Goal: Information Seeking & Learning: Learn about a topic

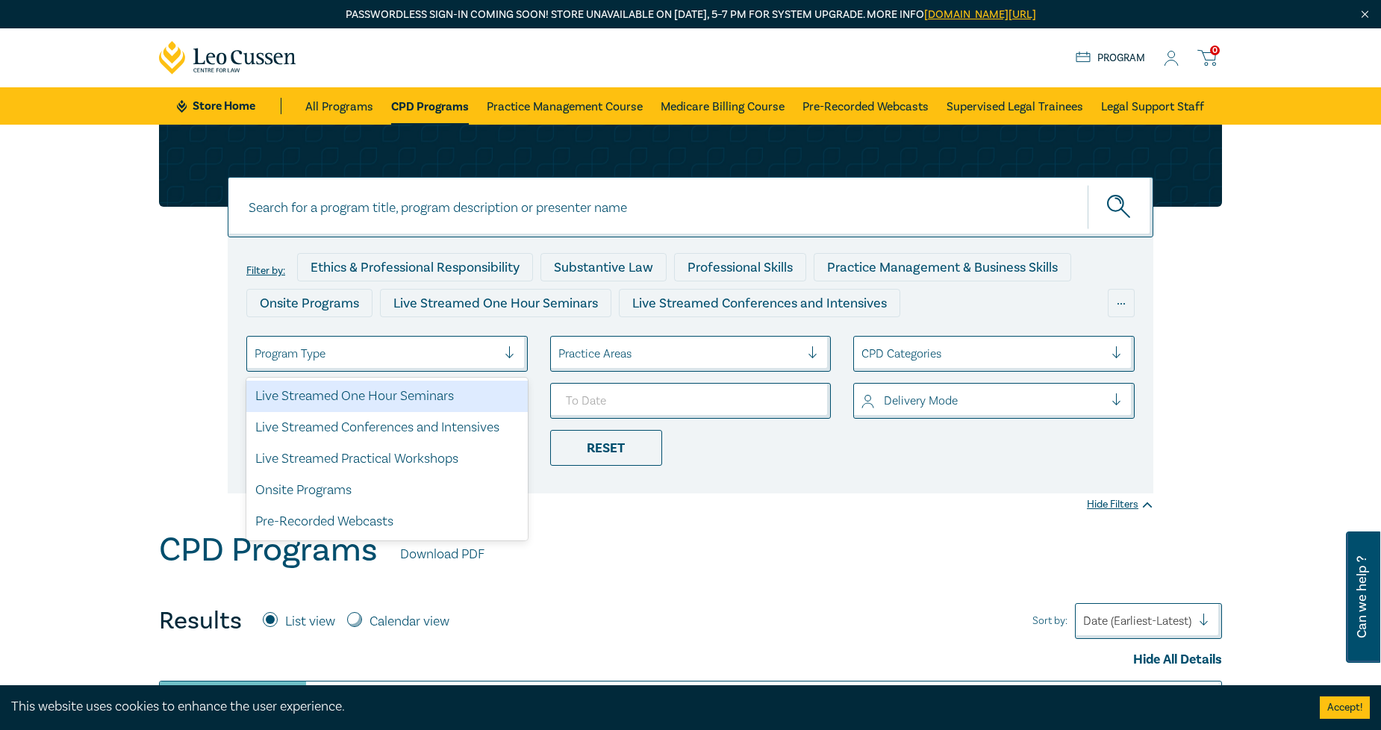
click at [442, 342] on div "Program Type" at bounding box center [376, 353] width 258 height 25
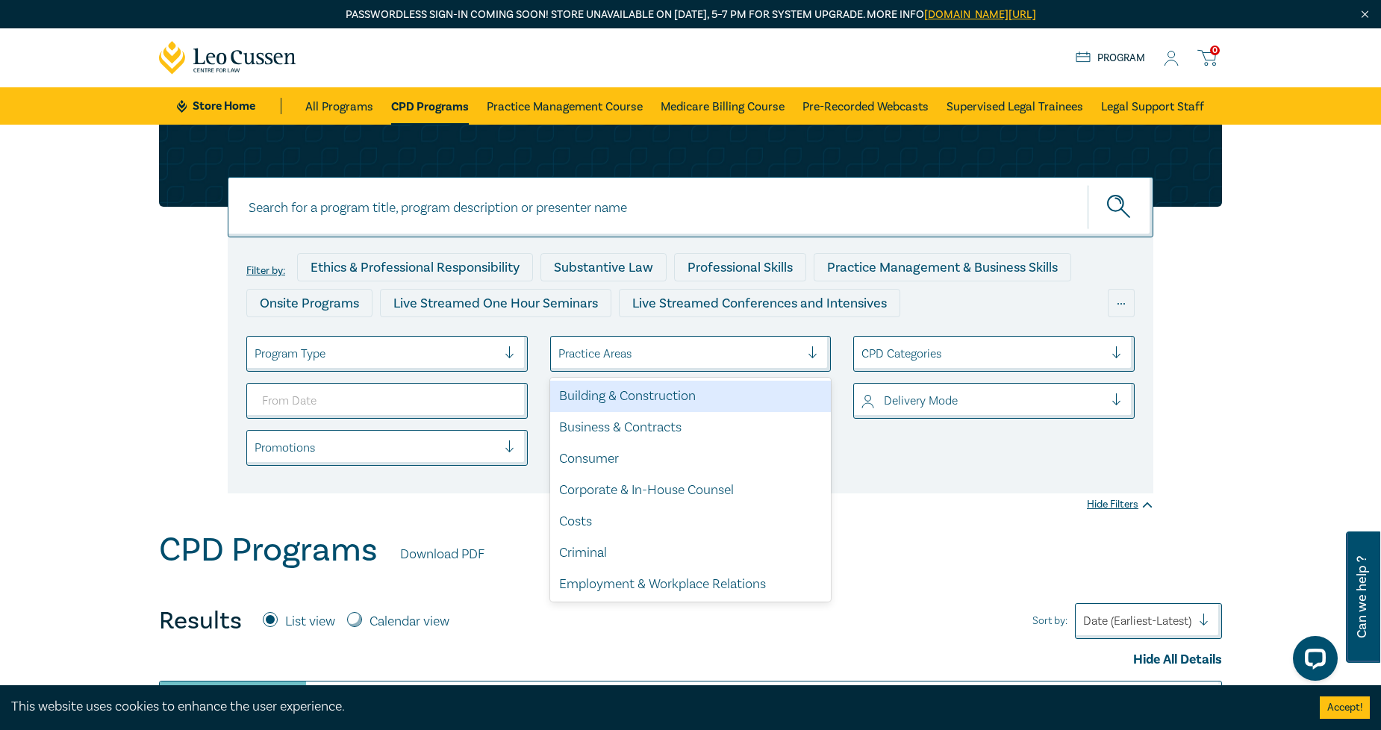
click at [680, 336] on div "Practice Areas" at bounding box center [690, 354] width 281 height 36
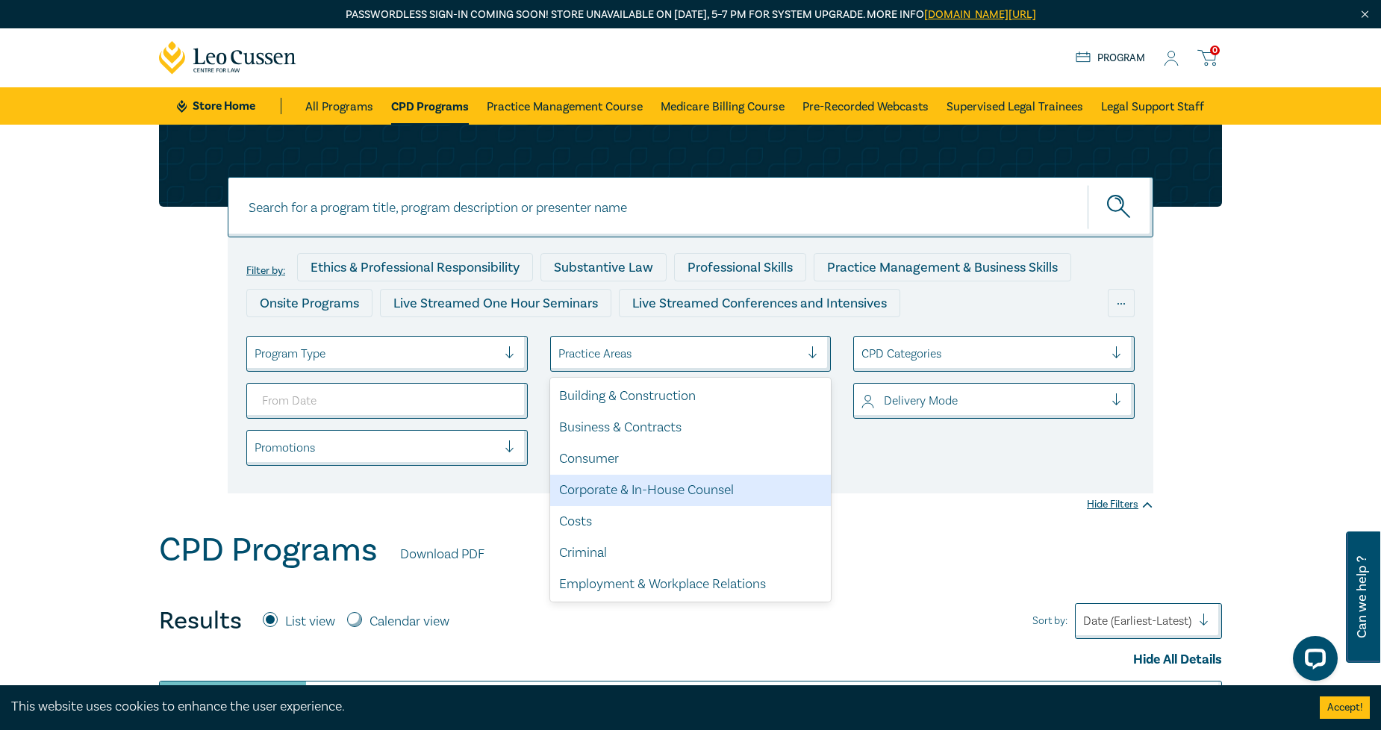
click at [696, 487] on div "Corporate & In-House Counsel" at bounding box center [690, 490] width 281 height 31
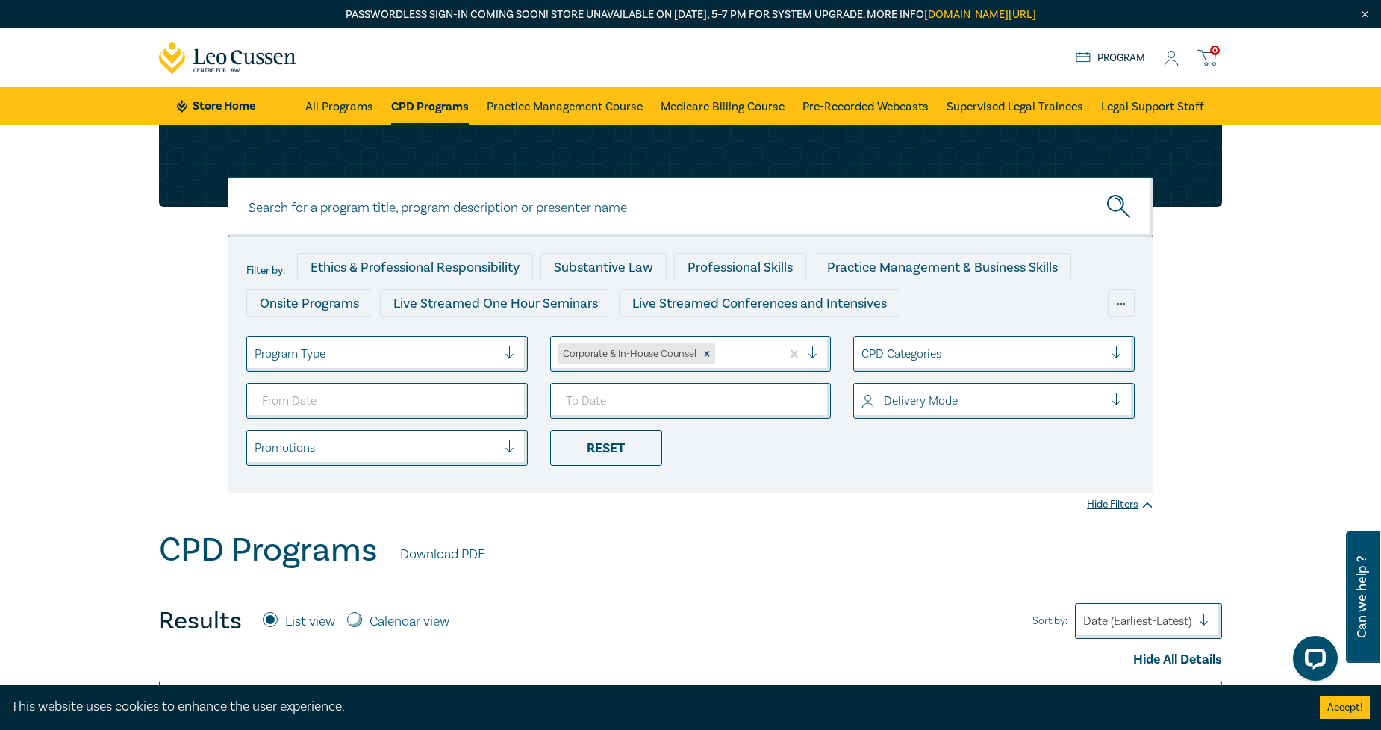
click at [406, 358] on div at bounding box center [376, 353] width 243 height 19
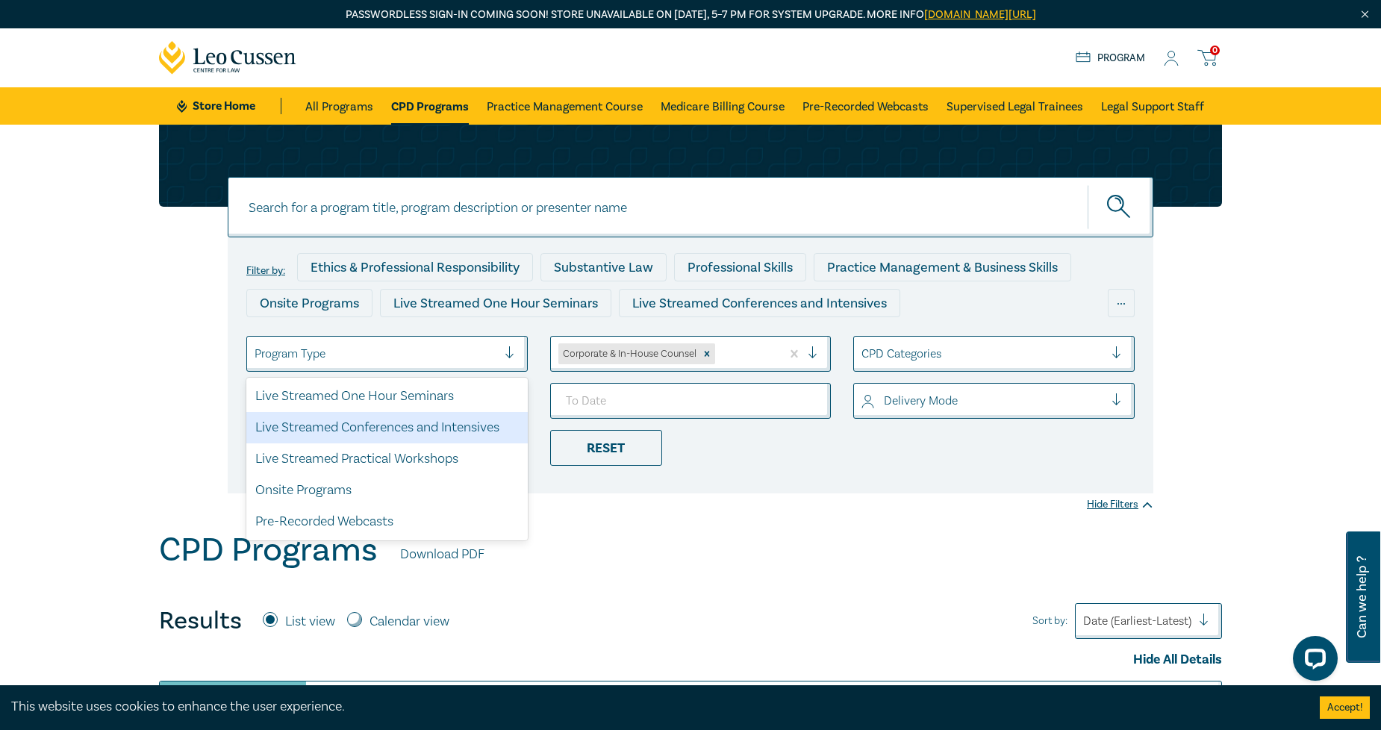
click at [403, 427] on div "Live Streamed Conferences and Intensives" at bounding box center [386, 427] width 281 height 31
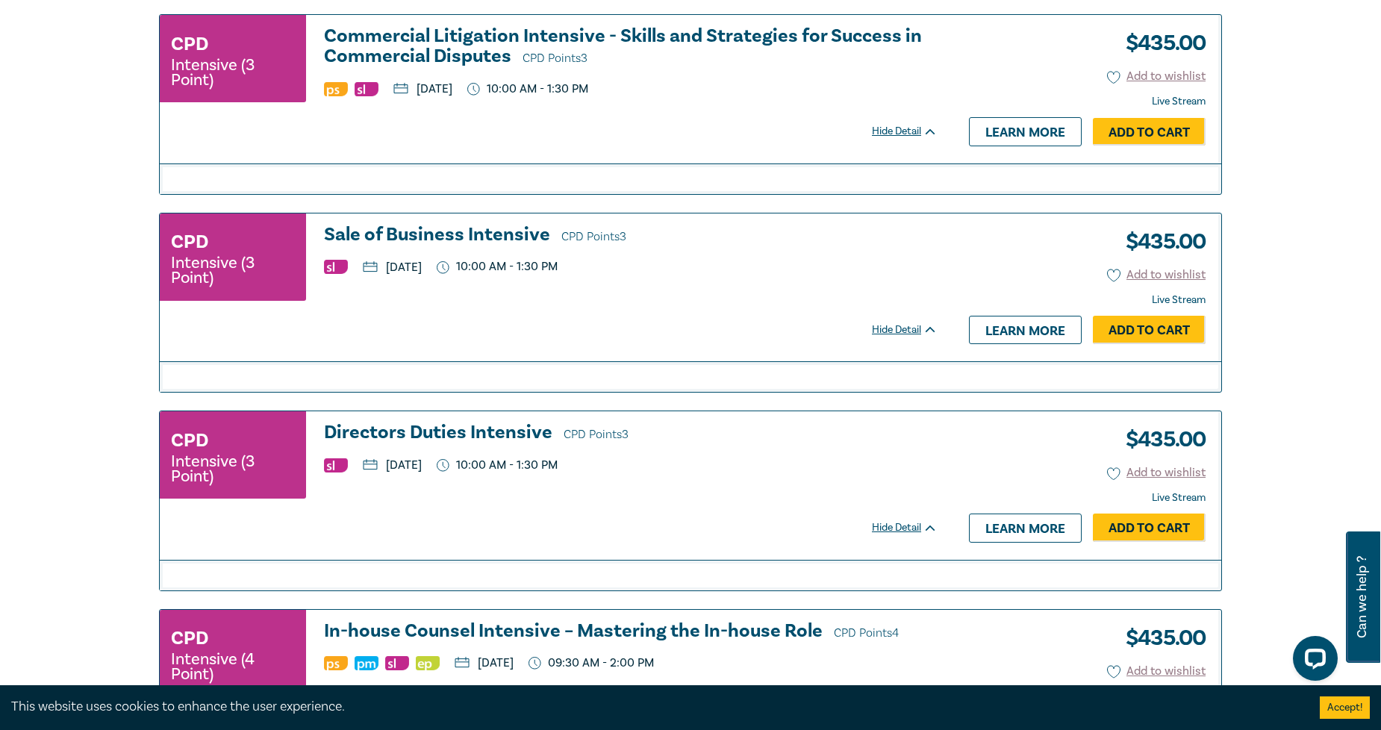
scroll to position [1327, 0]
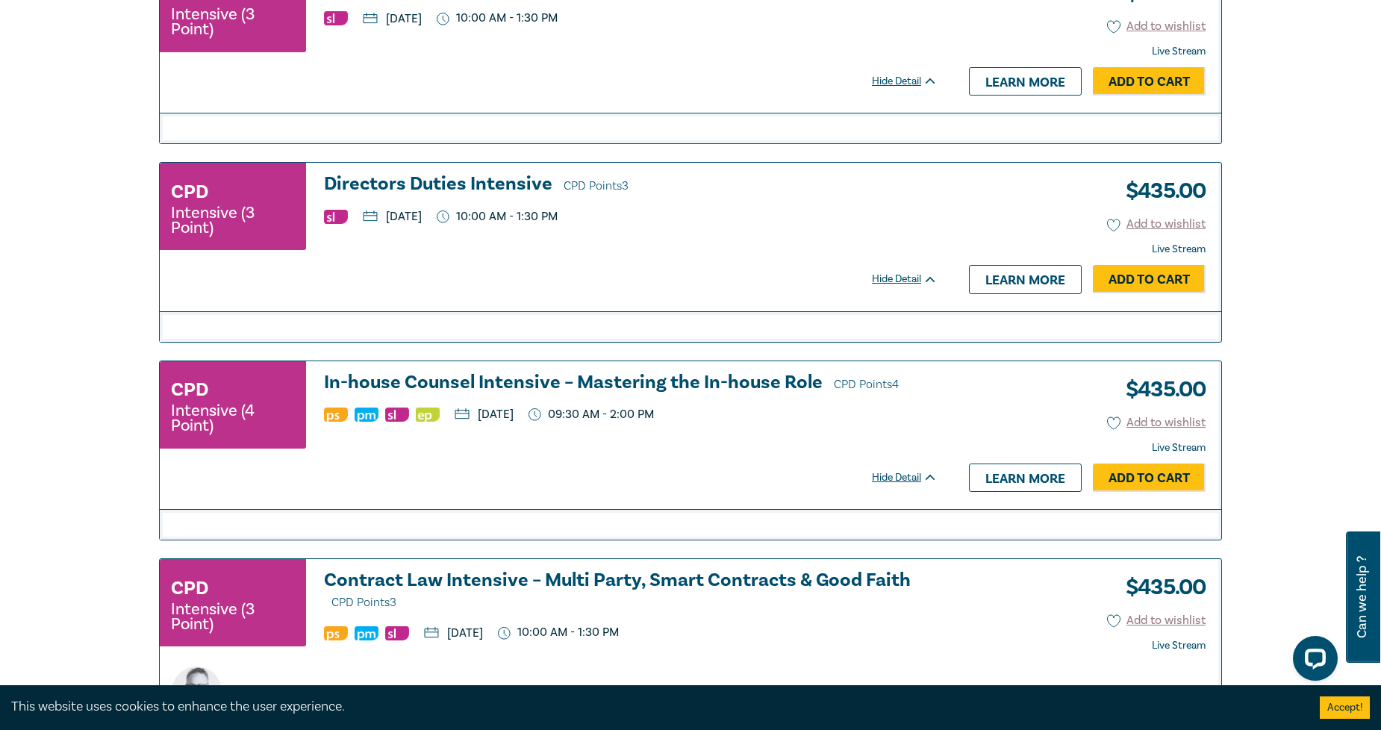
click at [566, 387] on h3 "In-house Counsel Intensive – Mastering the In-house Role CPD Points 4" at bounding box center [631, 383] width 614 height 22
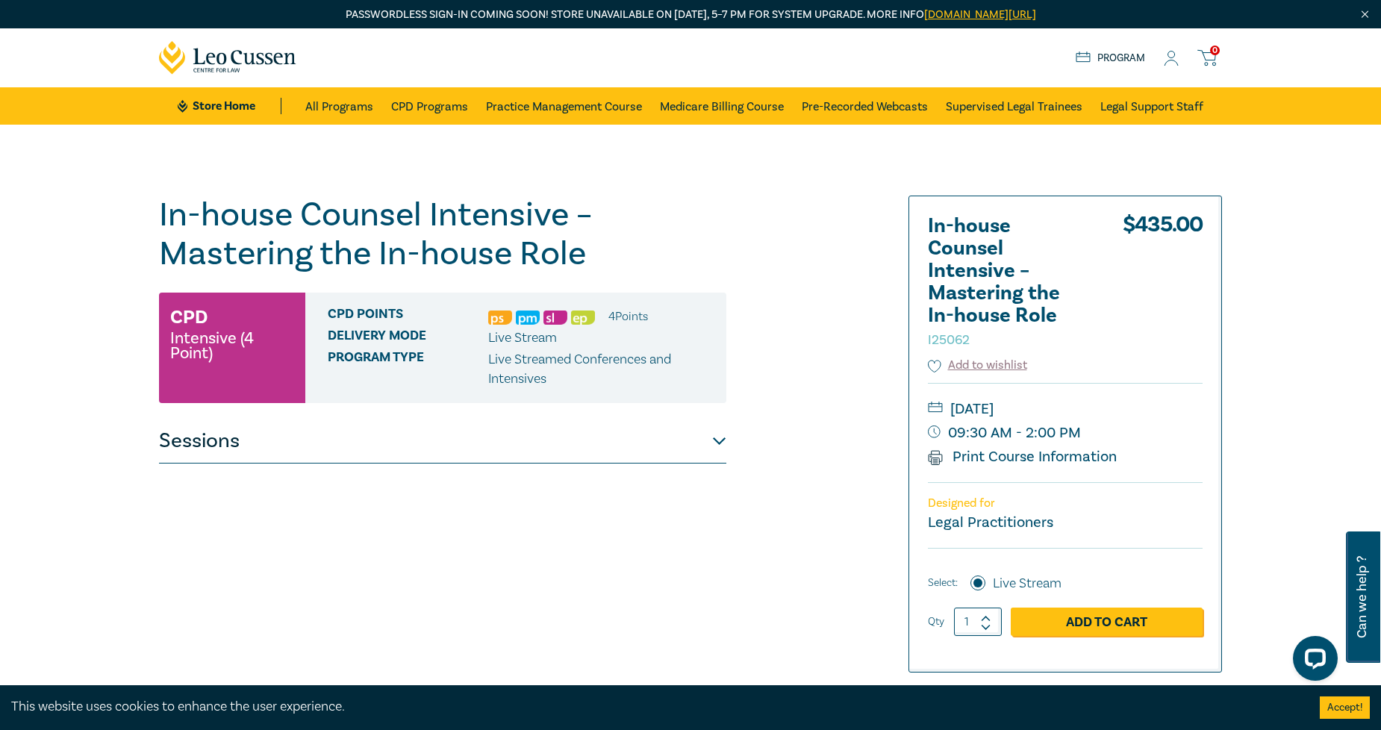
click at [282, 449] on button "Sessions" at bounding box center [442, 441] width 567 height 45
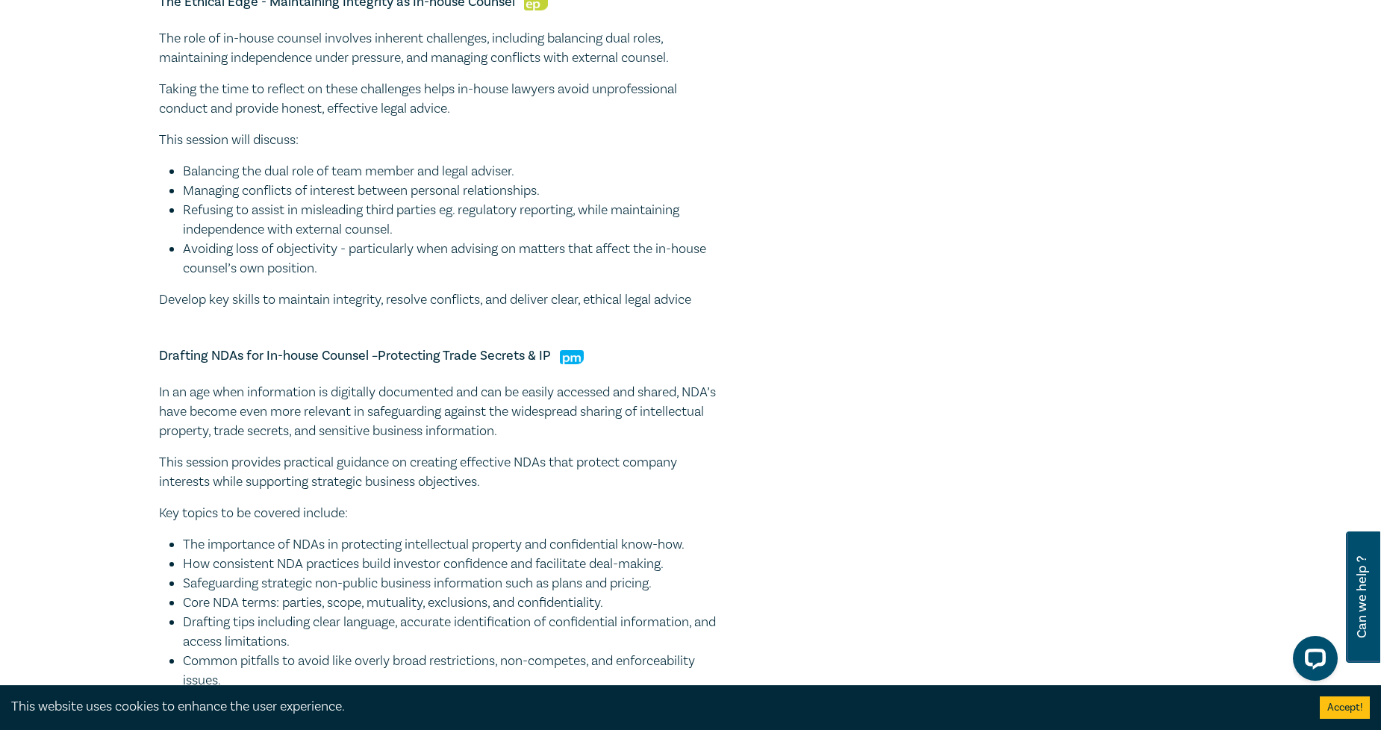
scroll to position [414, 0]
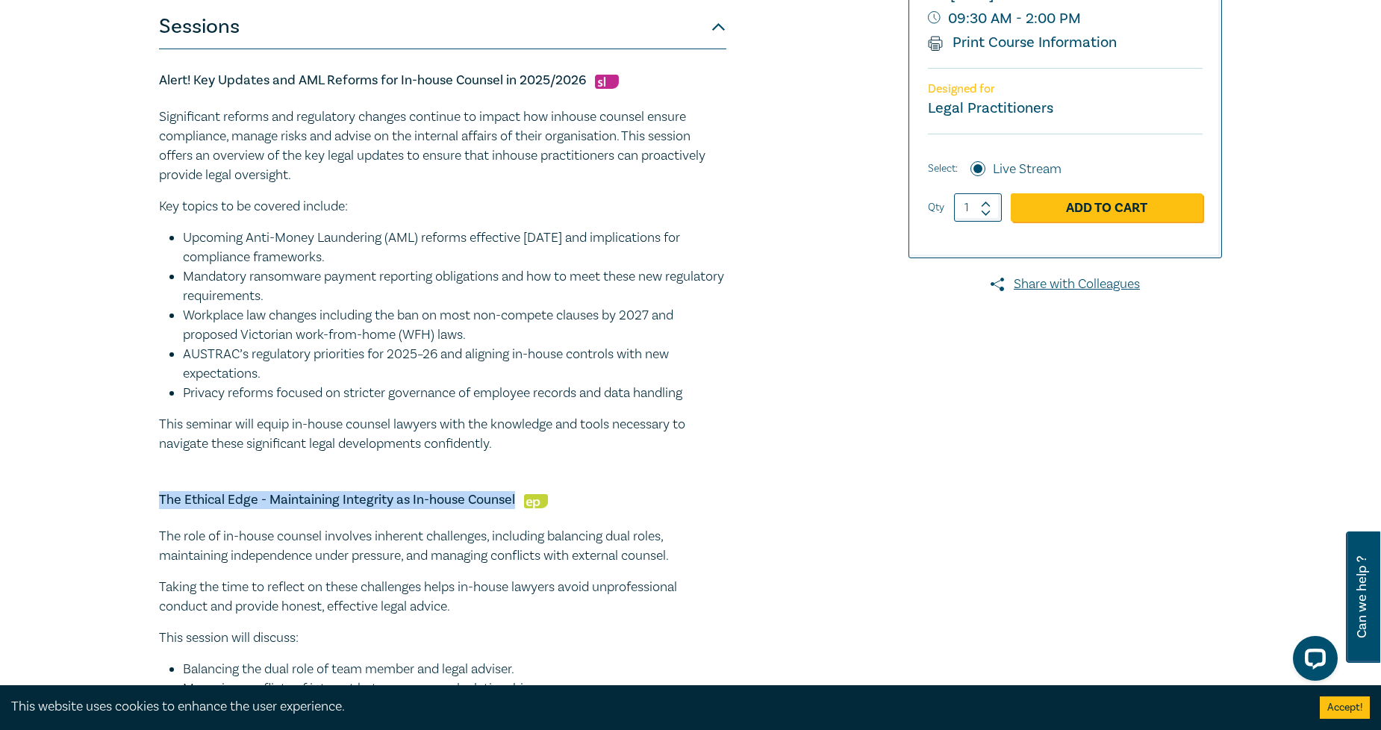
drag, startPoint x: 513, startPoint y: 495, endPoint x: 144, endPoint y: 473, distance: 369.4
click at [144, 473] on div "In-house Counsel Intensive – Mastering the In-house Role I25062 CPD Intensive (…" at bounding box center [690, 727] width 1381 height 2034
copy h5 "The Ethical Edge - Maintaining Integrity as In-house Counsel"
